Goal: Task Accomplishment & Management: Complete application form

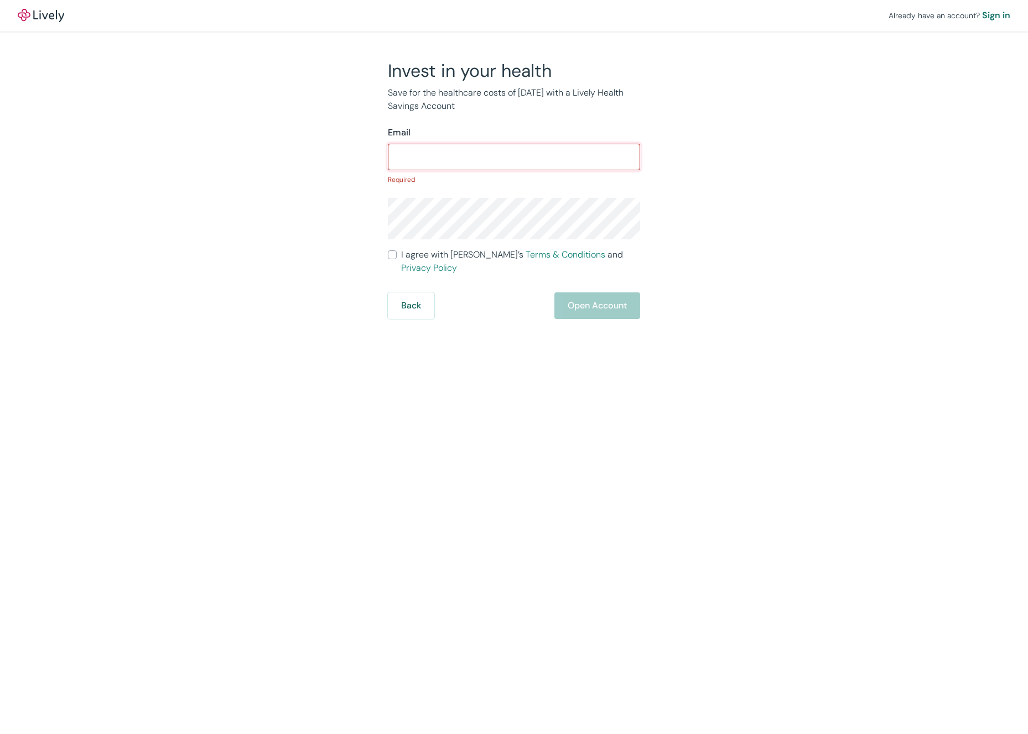
click at [432, 161] on input "Email" at bounding box center [514, 157] width 252 height 22
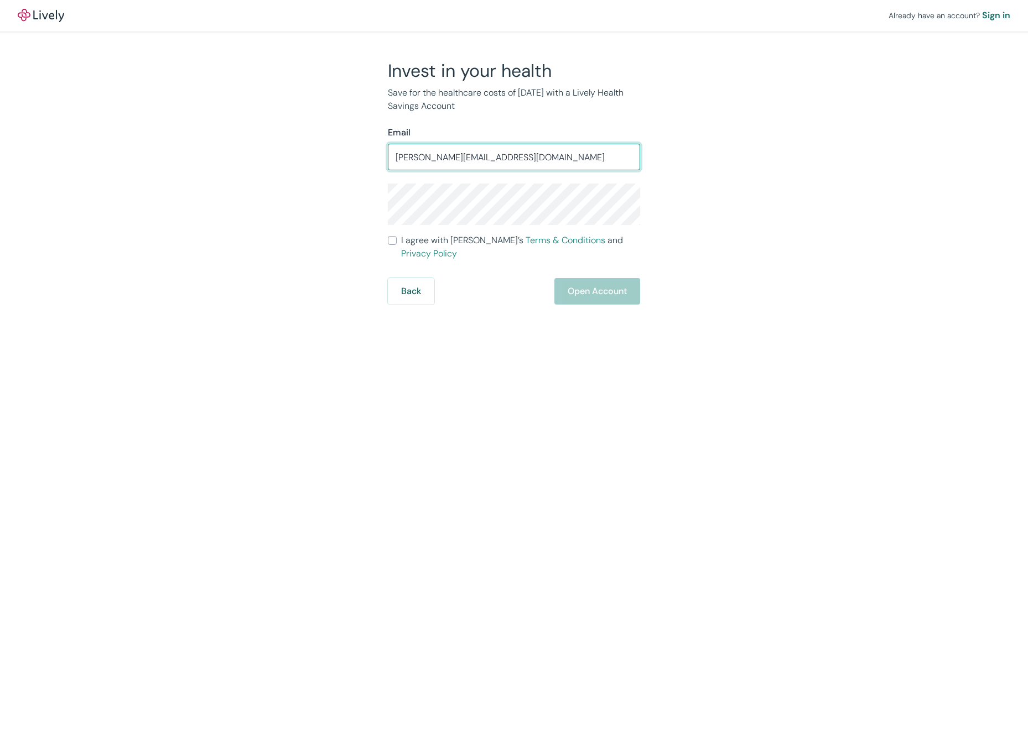
type input "[PERSON_NAME][EMAIL_ADDRESS][DOMAIN_NAME]"
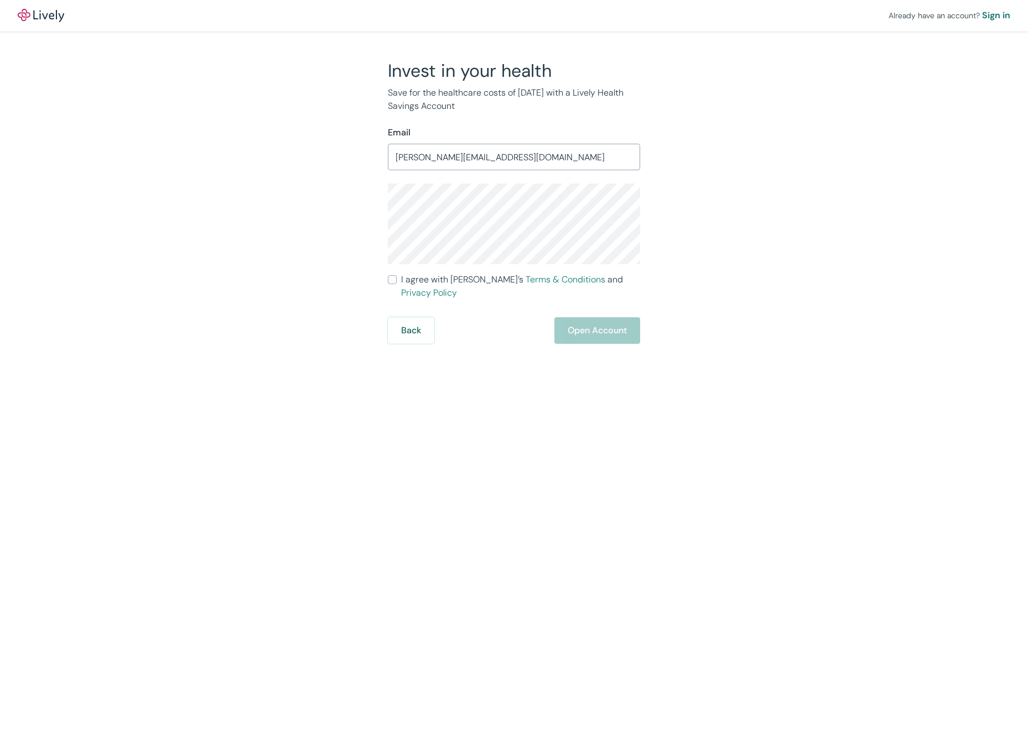
click at [394, 280] on input "I agree with Lively’s Terms & Conditions and Privacy Policy" at bounding box center [392, 279] width 9 height 9
checkbox input "true"
click at [595, 317] on button "Open Account" at bounding box center [597, 330] width 86 height 27
click at [728, 272] on div "Invest in your health Save for the healthcare costs of [DATE] with a Lively Hea…" at bounding box center [507, 202] width 531 height 284
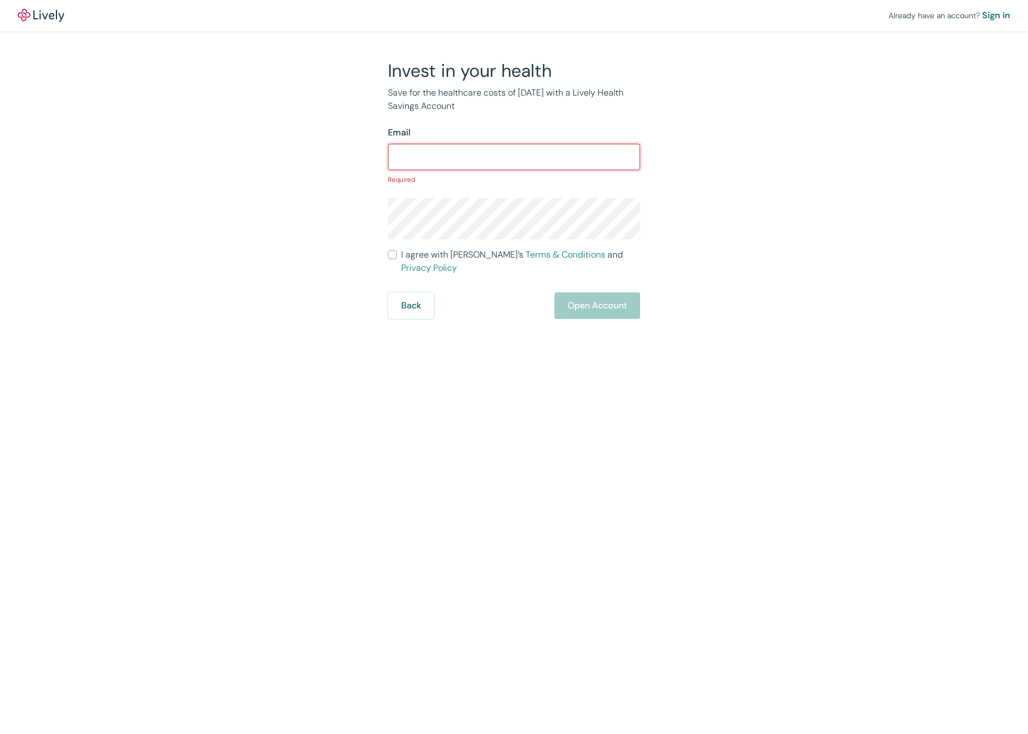
click at [446, 152] on input "Email" at bounding box center [514, 157] width 252 height 22
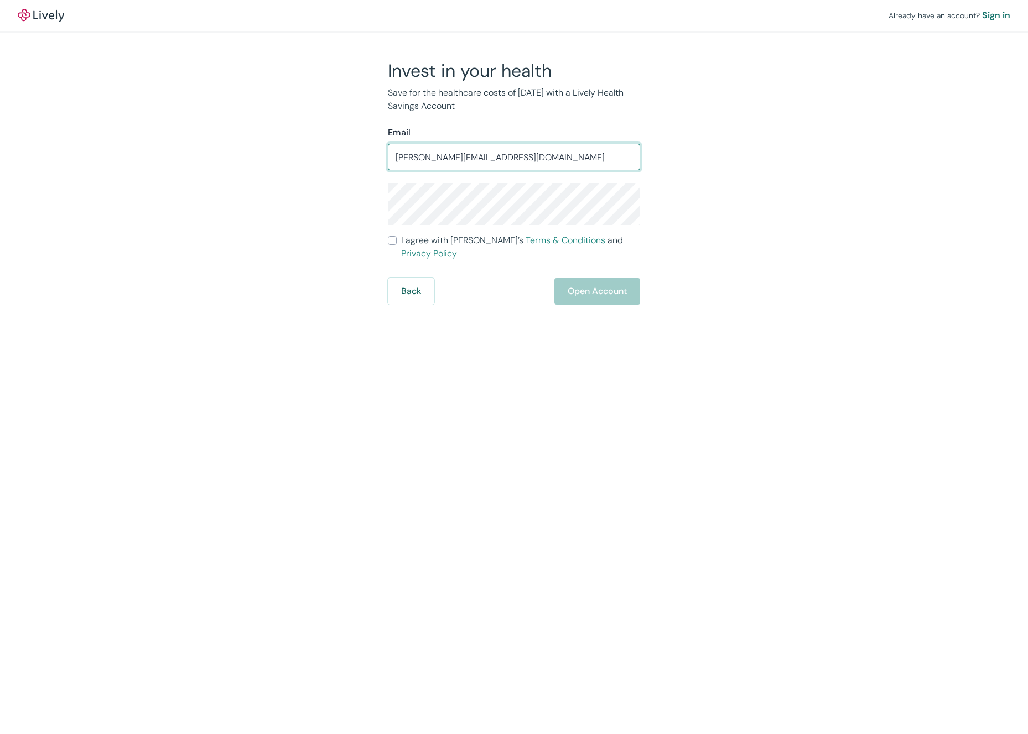
type input "[PERSON_NAME][EMAIL_ADDRESS][DOMAIN_NAME]"
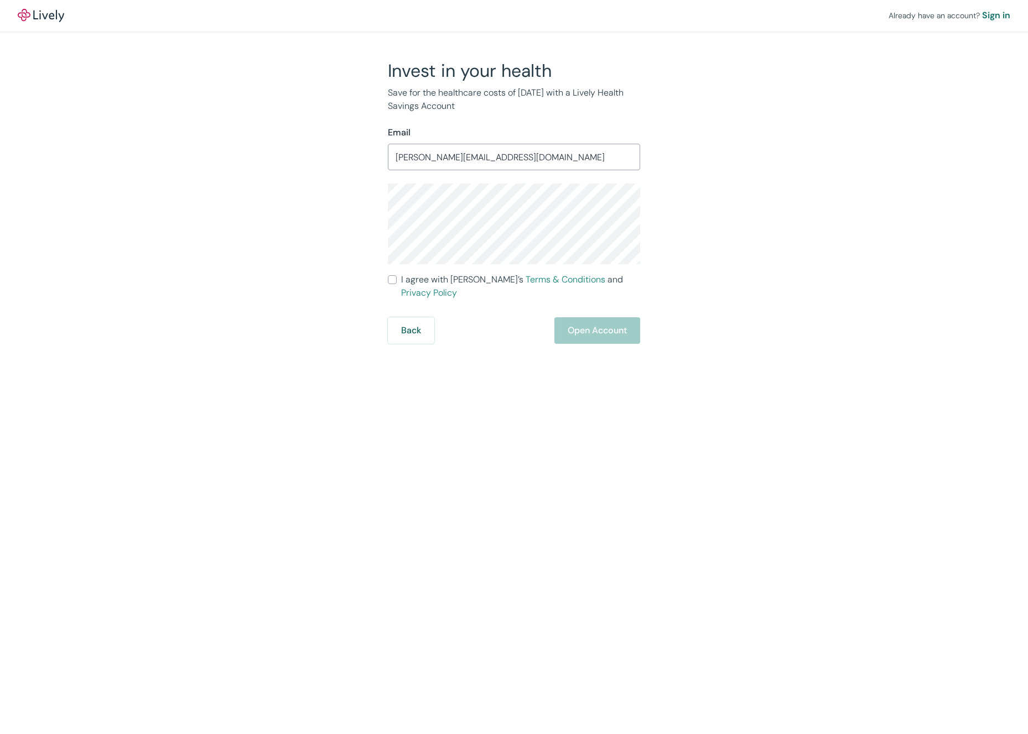
click at [392, 279] on input "I agree with Lively’s Terms & Conditions and Privacy Policy" at bounding box center [392, 279] width 9 height 9
checkbox input "true"
click at [583, 317] on button "Open Account" at bounding box center [597, 330] width 86 height 27
